Goal: Navigation & Orientation: Find specific page/section

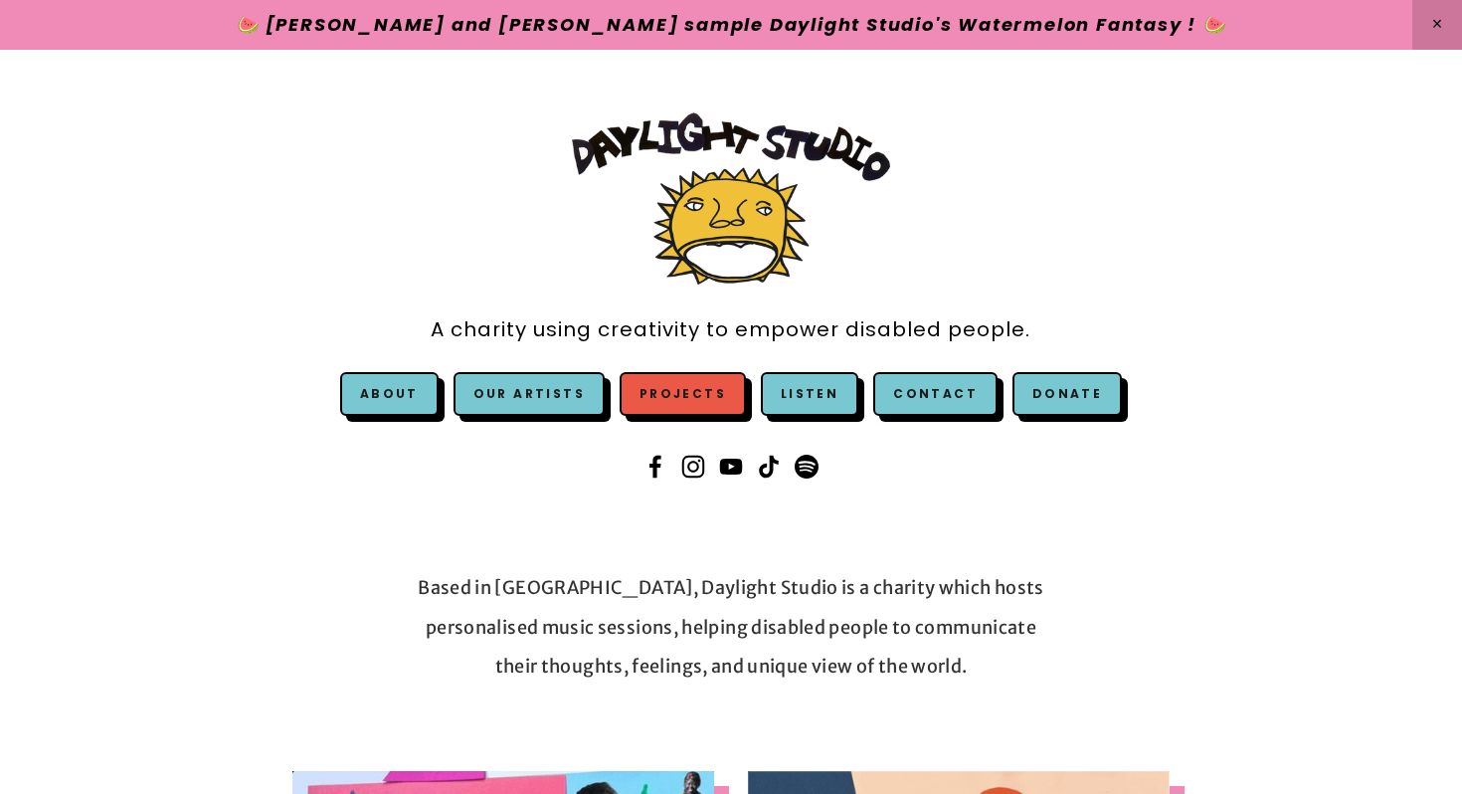
click at [677, 392] on link "Projects" at bounding box center [683, 394] width 126 height 44
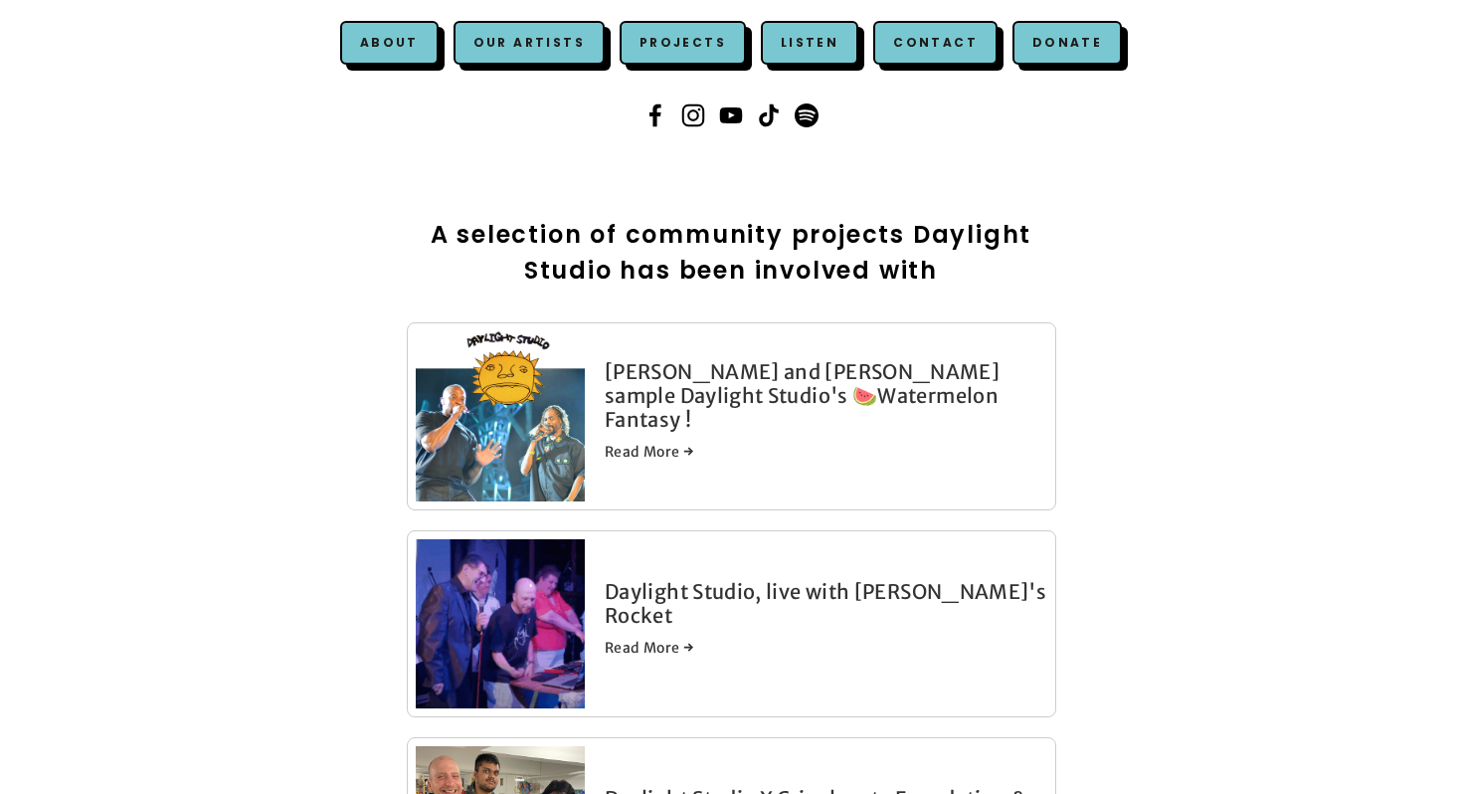
scroll to position [278, 0]
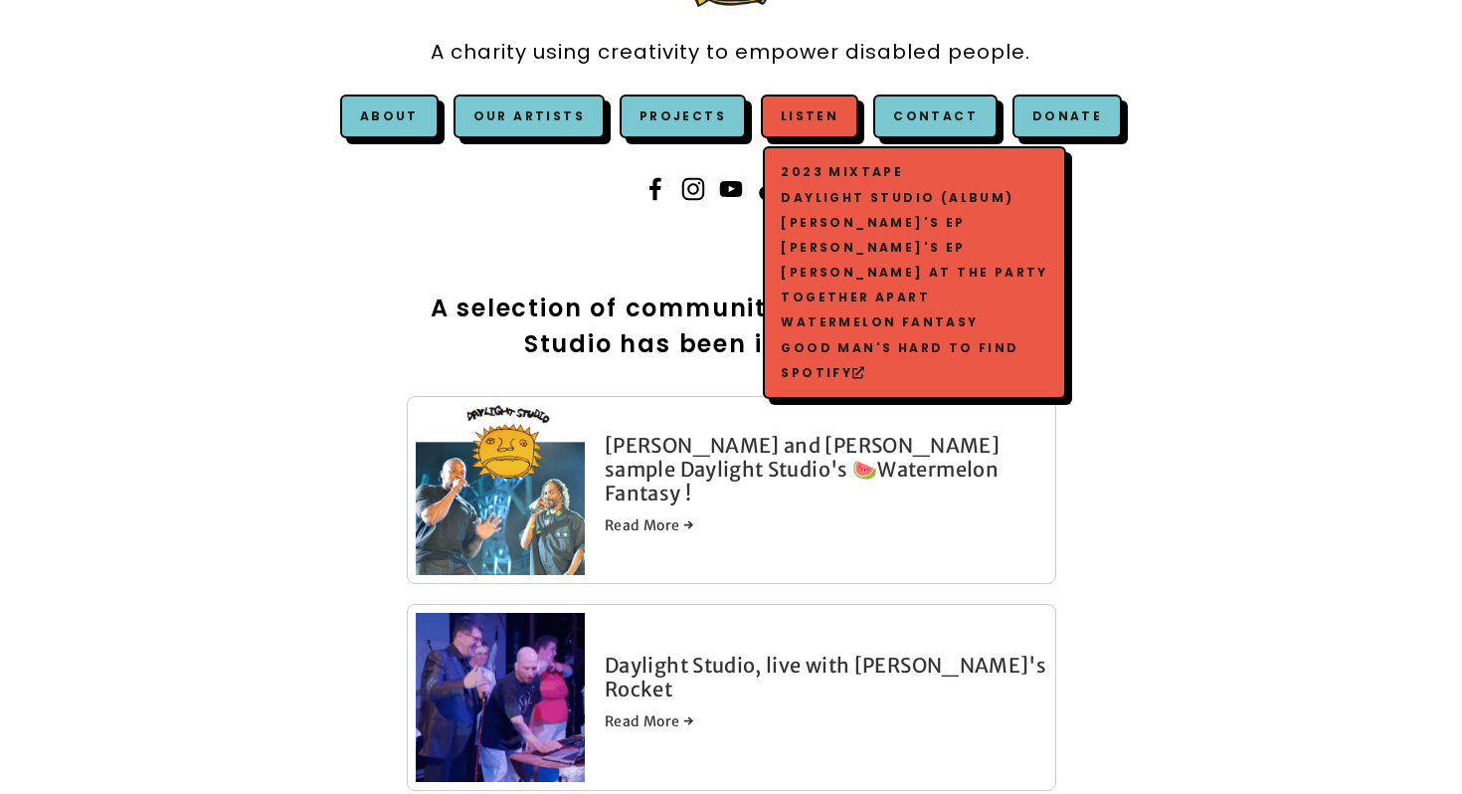
click at [811, 115] on link "Listen" at bounding box center [810, 115] width 58 height 17
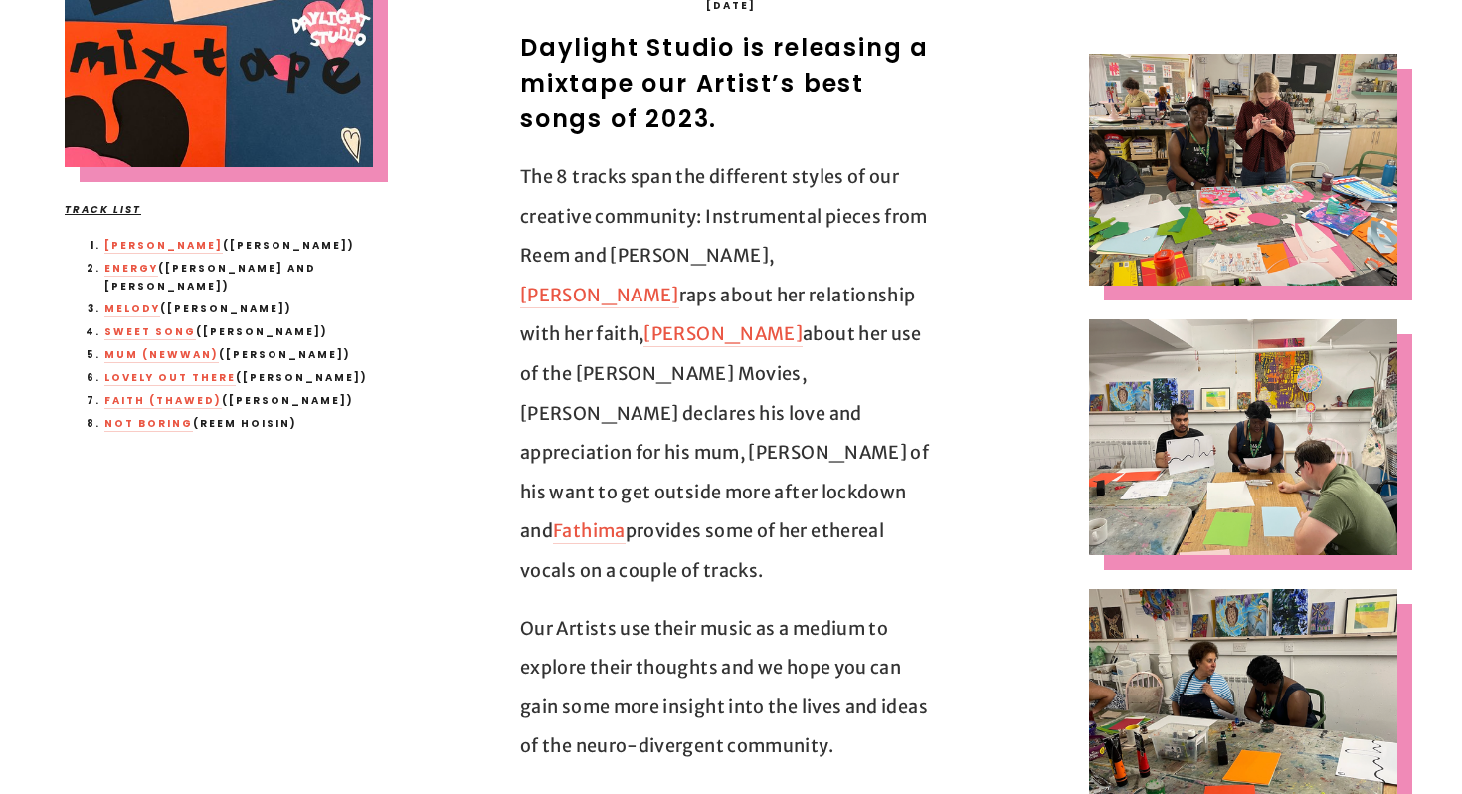
scroll to position [716, 0]
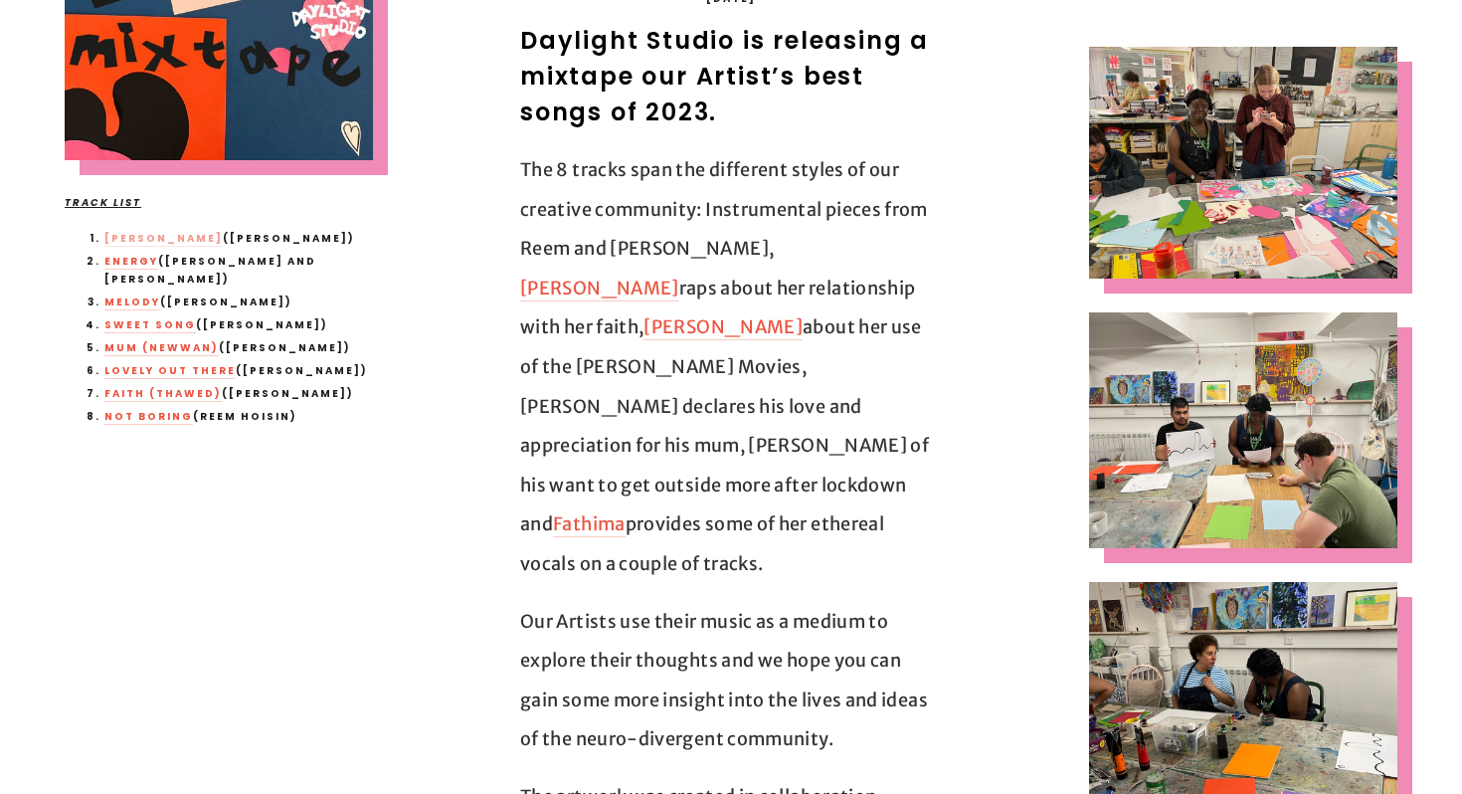
click at [151, 237] on link "Harry Potter" at bounding box center [163, 239] width 118 height 17
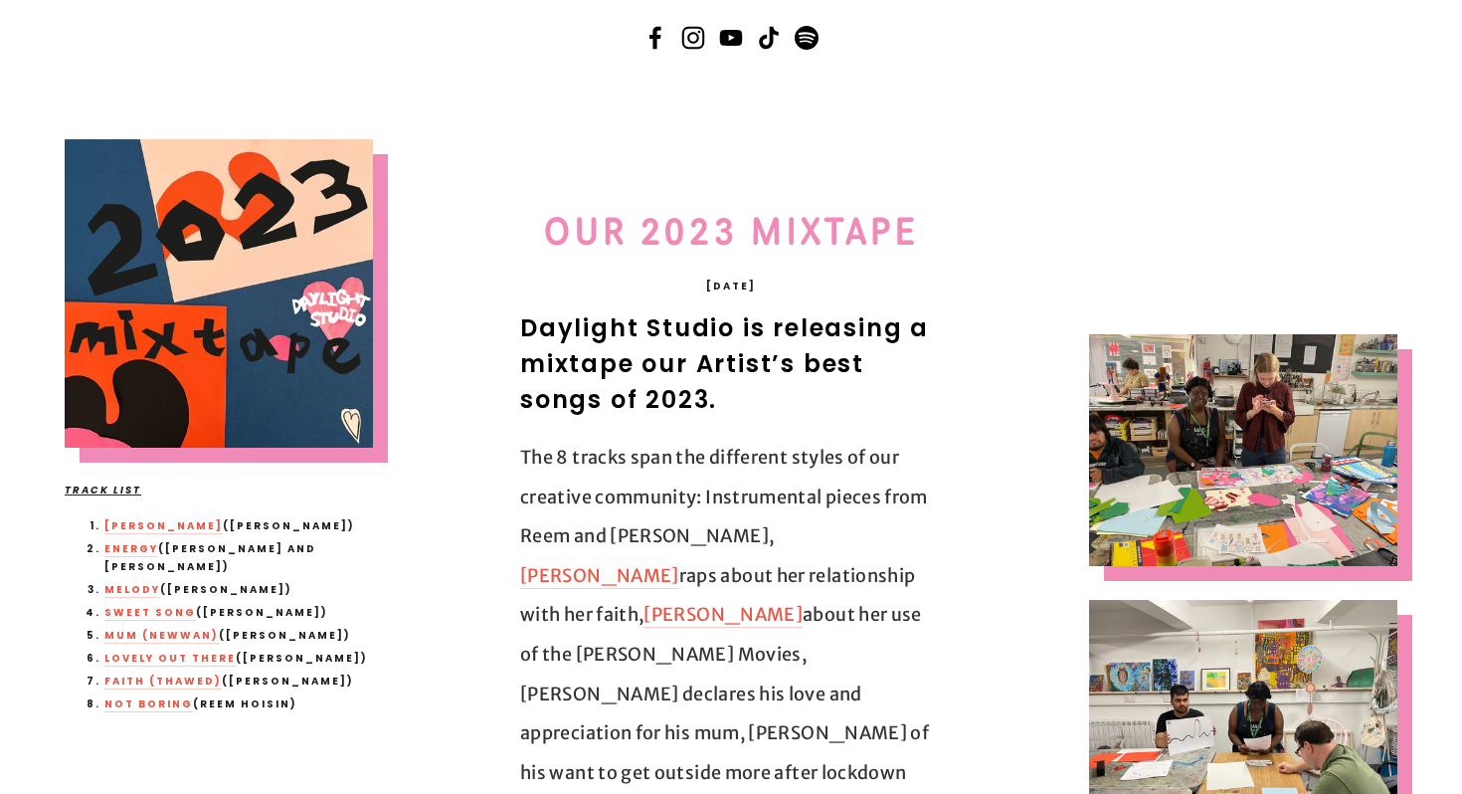
scroll to position [0, 0]
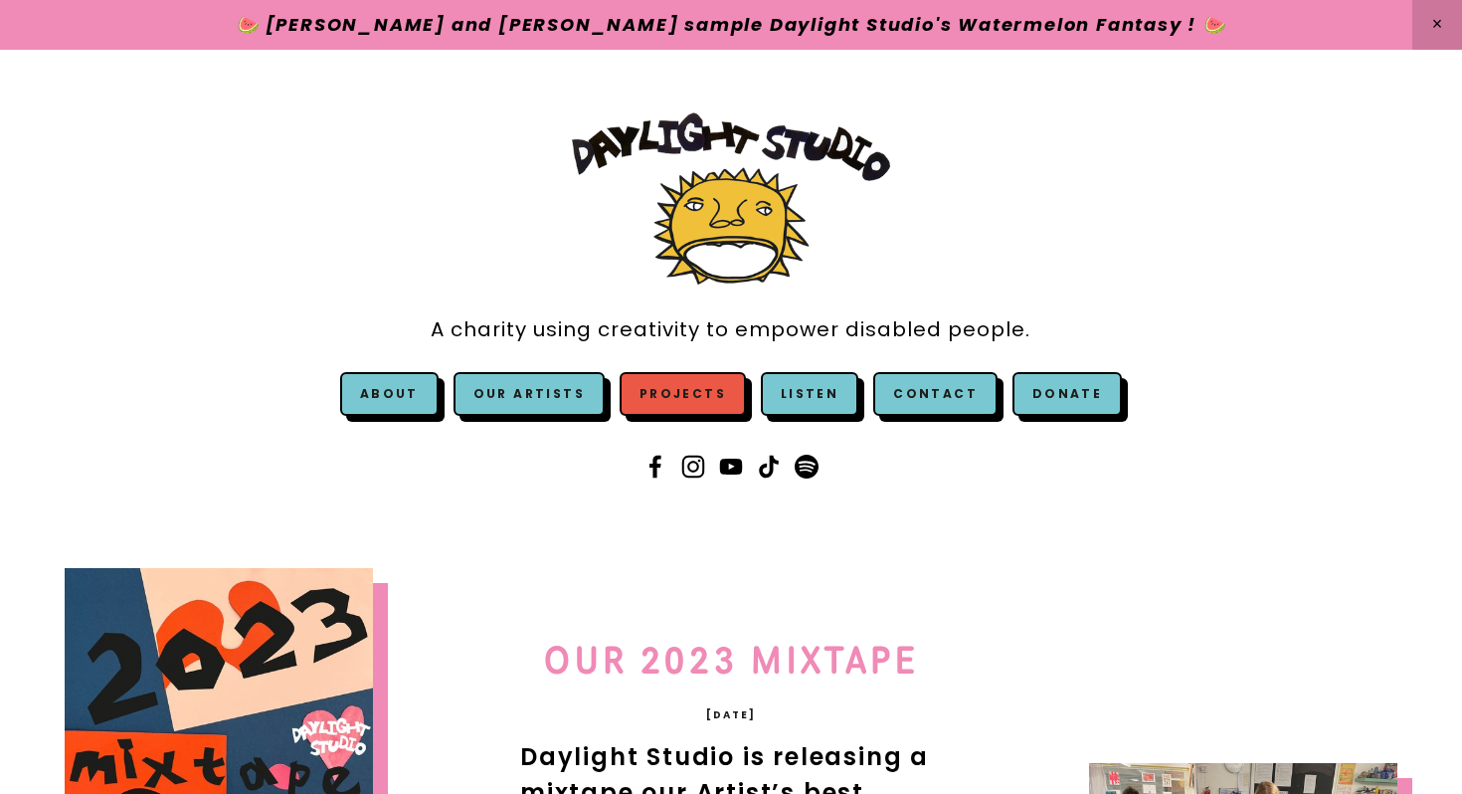
click at [680, 413] on link "Projects" at bounding box center [683, 394] width 126 height 44
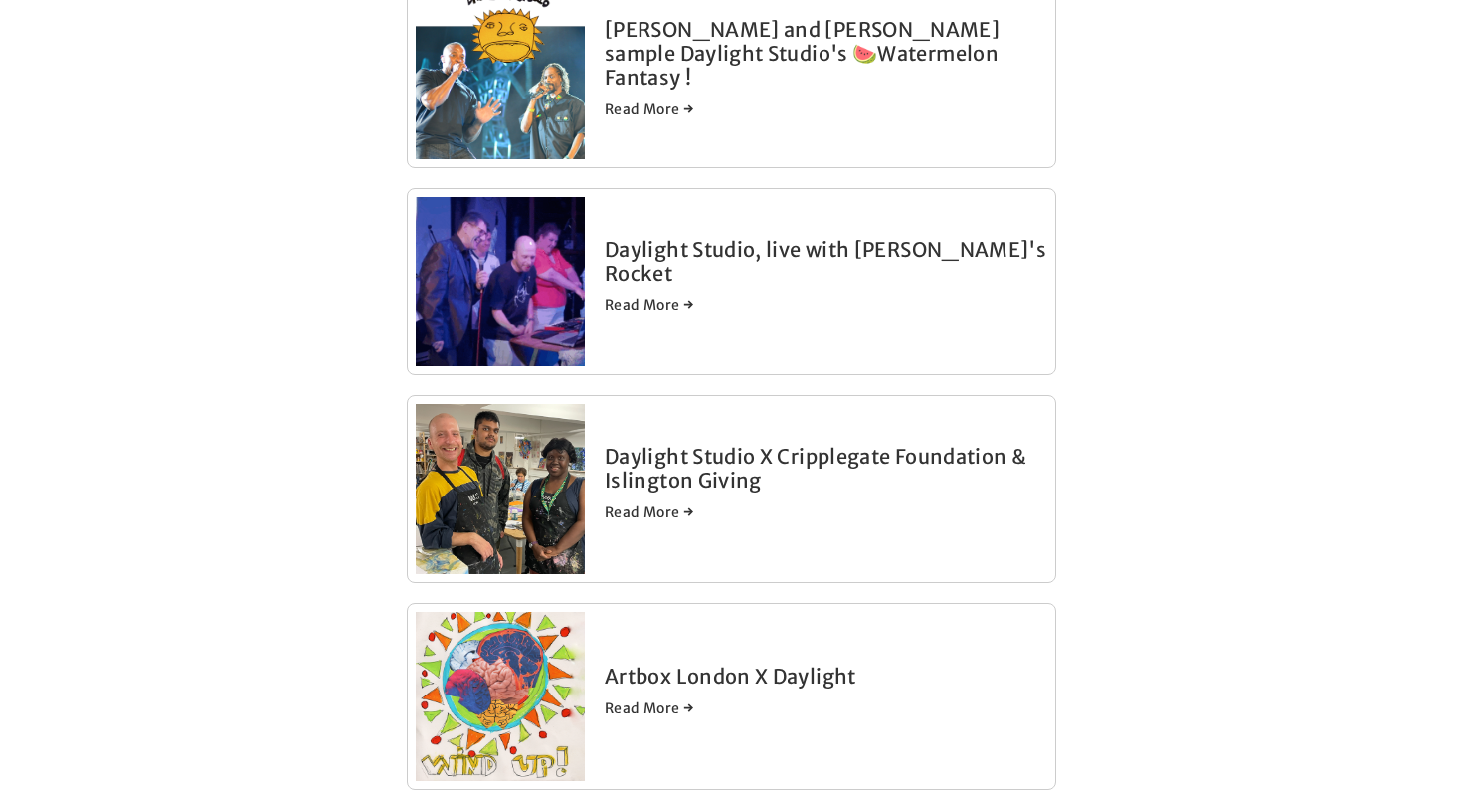
scroll to position [694, 0]
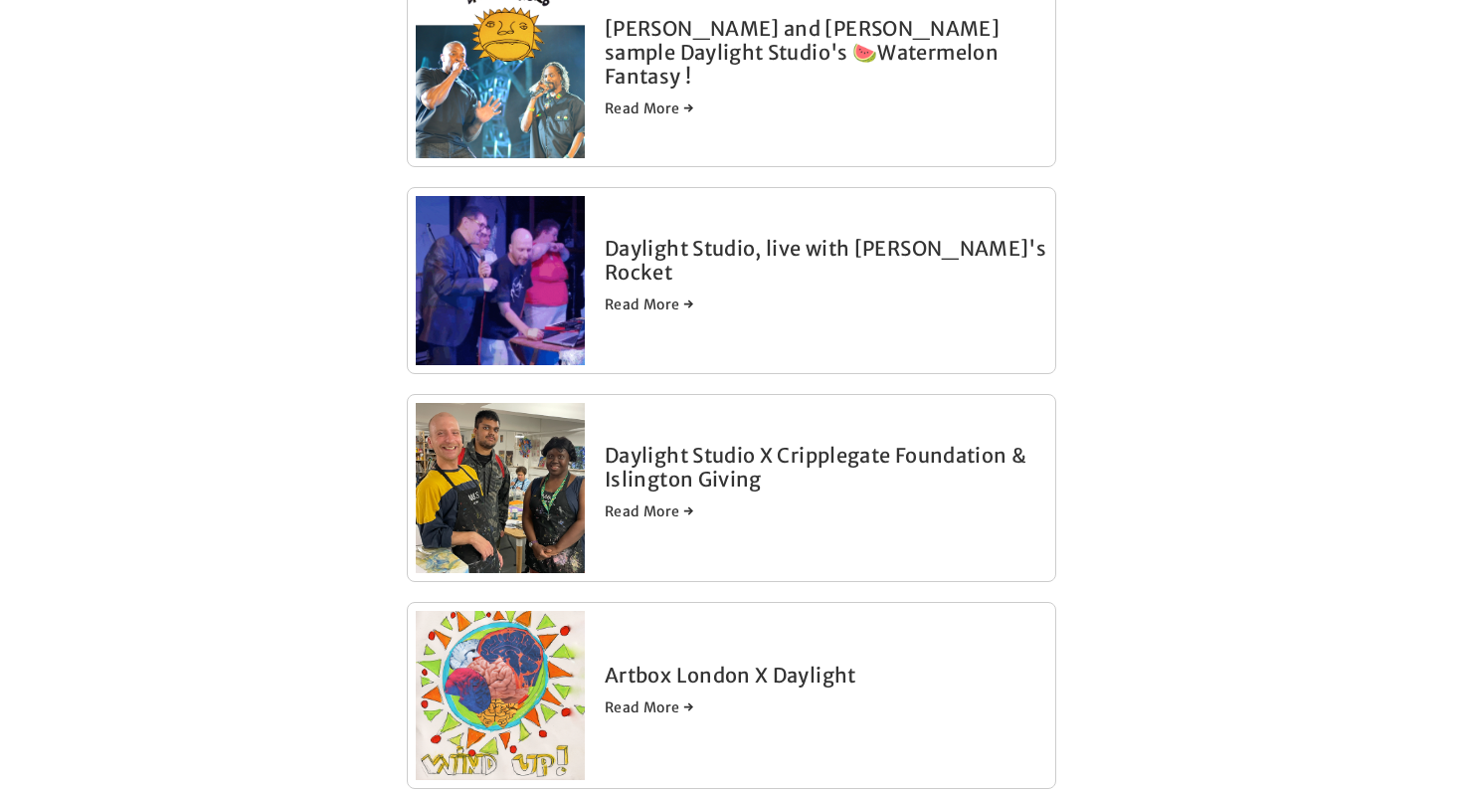
click at [734, 467] on link "Daylight Studio X Cripplegate Foundation & Islington Giving" at bounding box center [816, 467] width 422 height 49
